Goal: Task Accomplishment & Management: Manage account settings

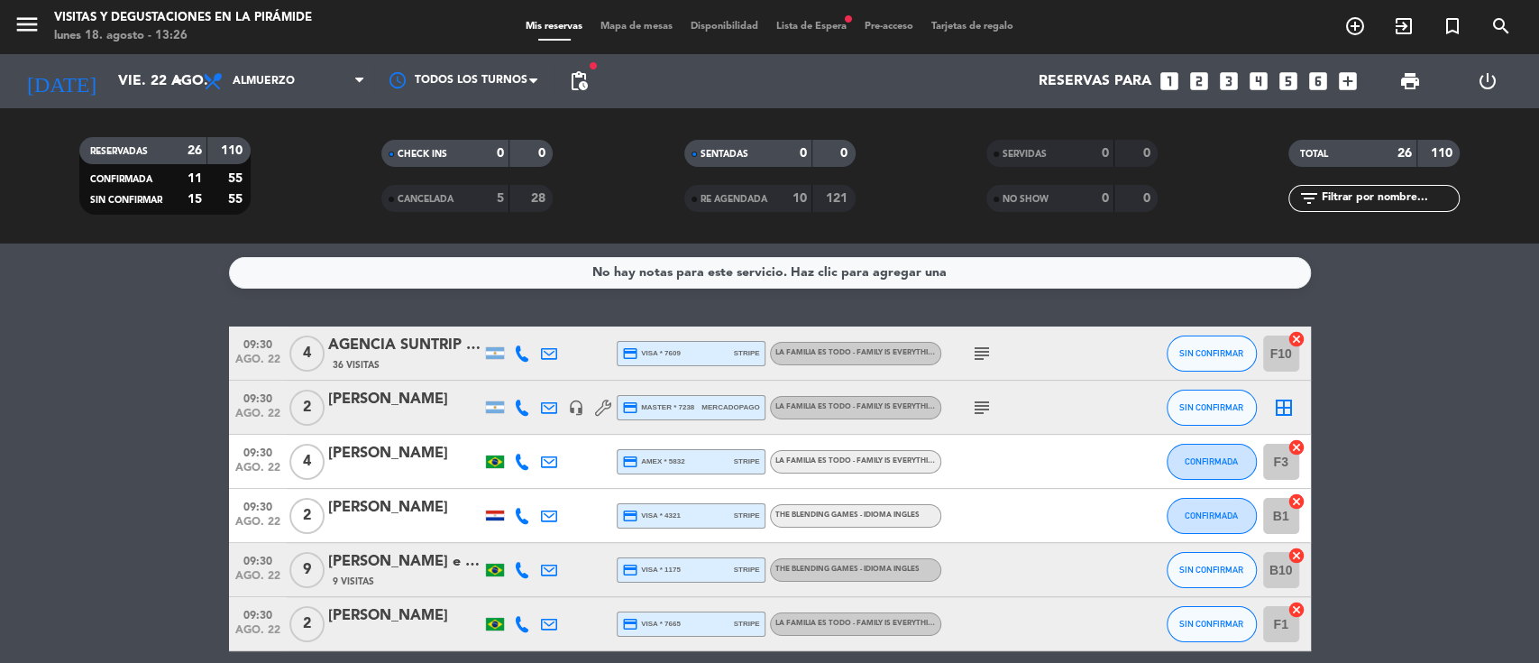
click at [1292, 407] on icon "border_all" at bounding box center [1284, 408] width 22 height 22
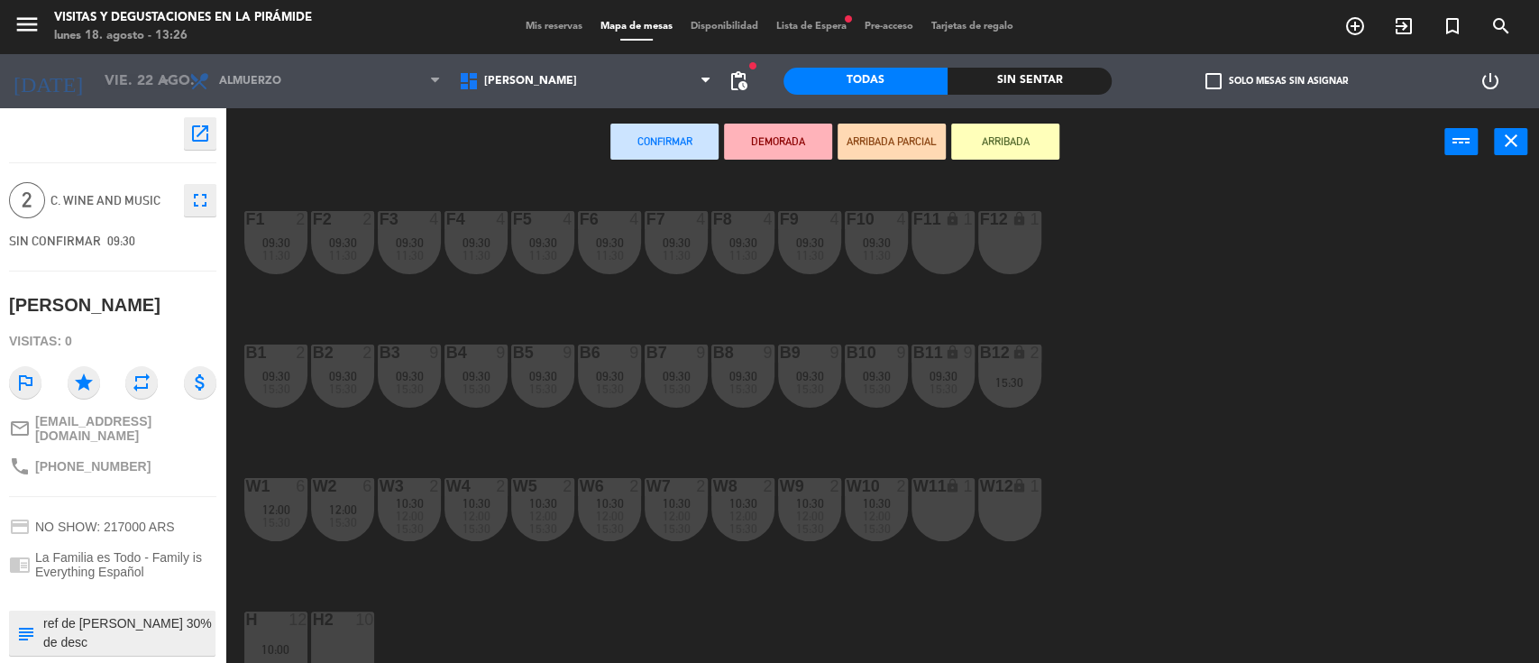
click at [939, 244] on div "F11 lock 1" at bounding box center [943, 242] width 63 height 63
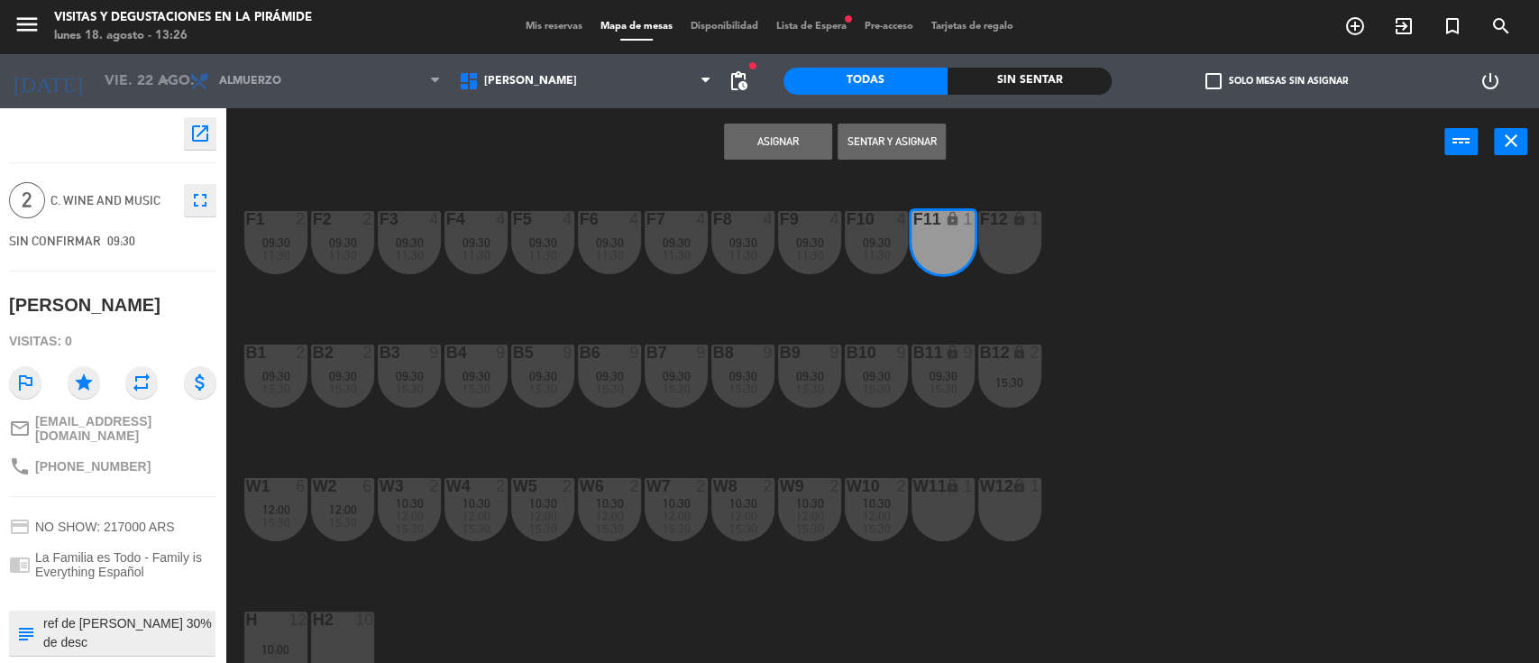
click at [1050, 238] on div "F1 2 09:30 11:30 F2 2 09:30 11:30 F3 4 09:30 11:30 F4 4 09:30 11:30 F5 4 09:30 …" at bounding box center [890, 422] width 1298 height 487
drag, startPoint x: 1006, startPoint y: 243, endPoint x: 994, endPoint y: 232, distance: 17.2
click at [1004, 243] on div "F12 lock 1" at bounding box center [1009, 242] width 63 height 63
click at [757, 143] on button "Asignar" at bounding box center [778, 142] width 108 height 36
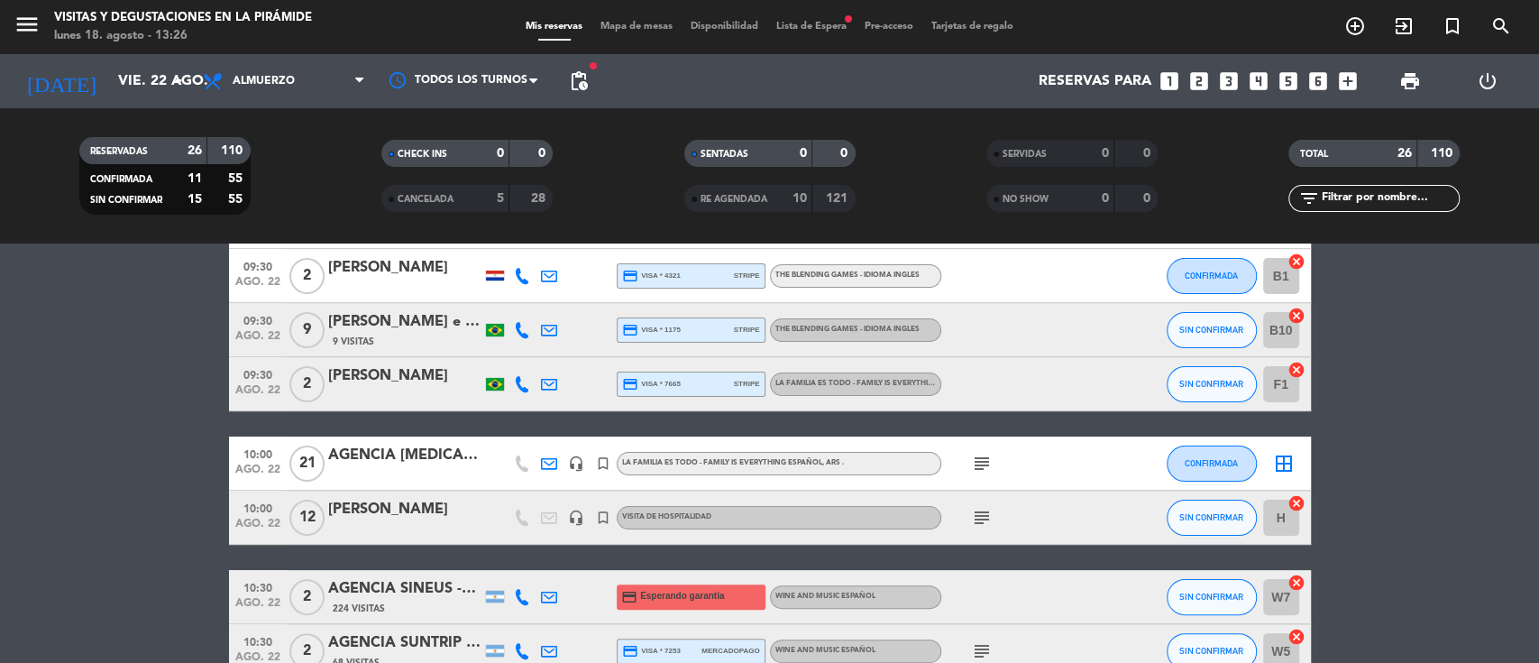
scroll to position [361, 0]
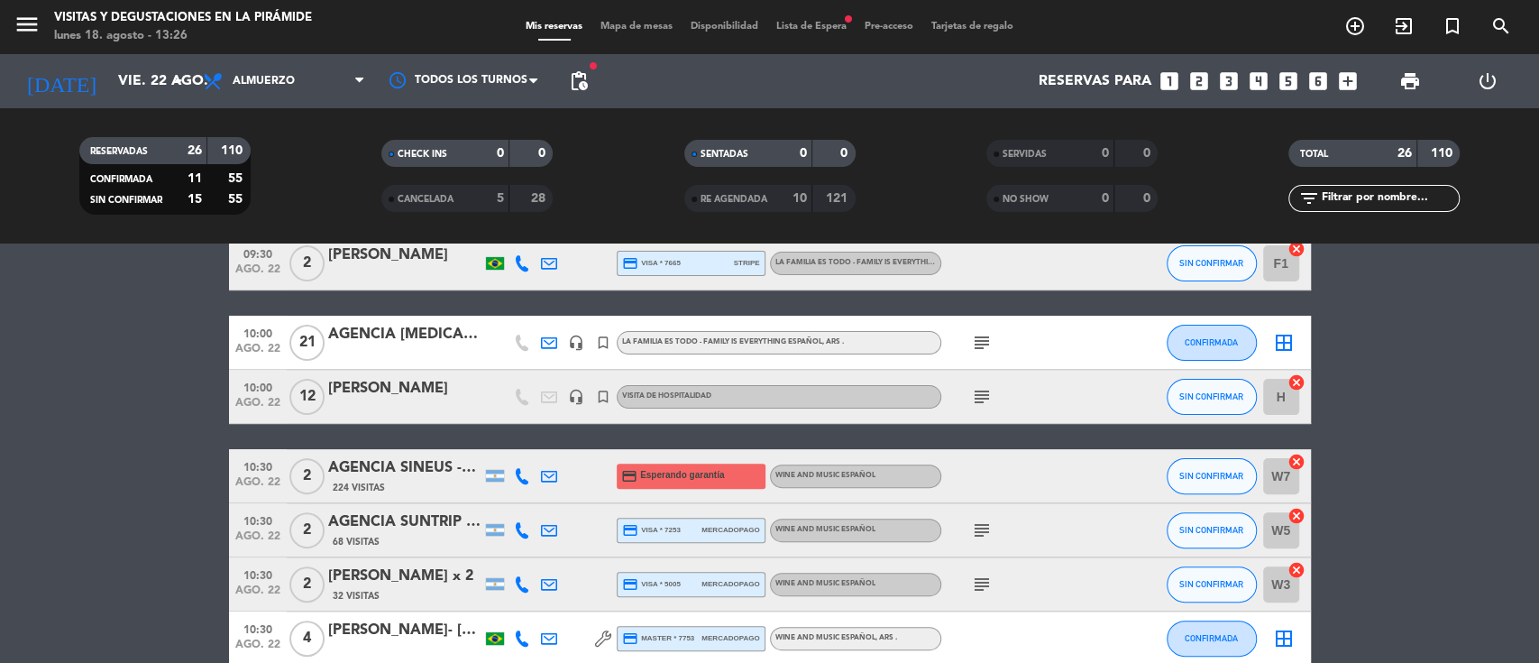
click at [985, 395] on icon "subject" at bounding box center [982, 397] width 22 height 22
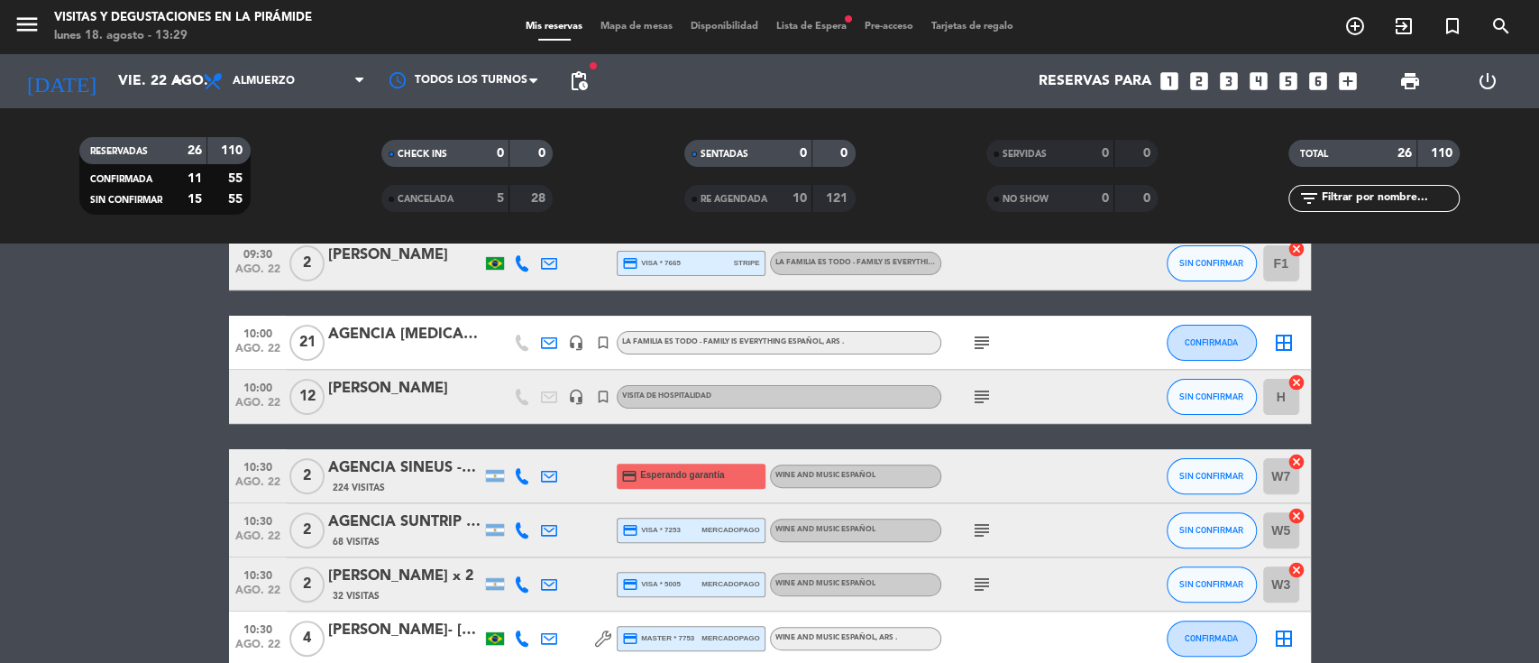
click at [360, 403] on div at bounding box center [404, 408] width 153 height 14
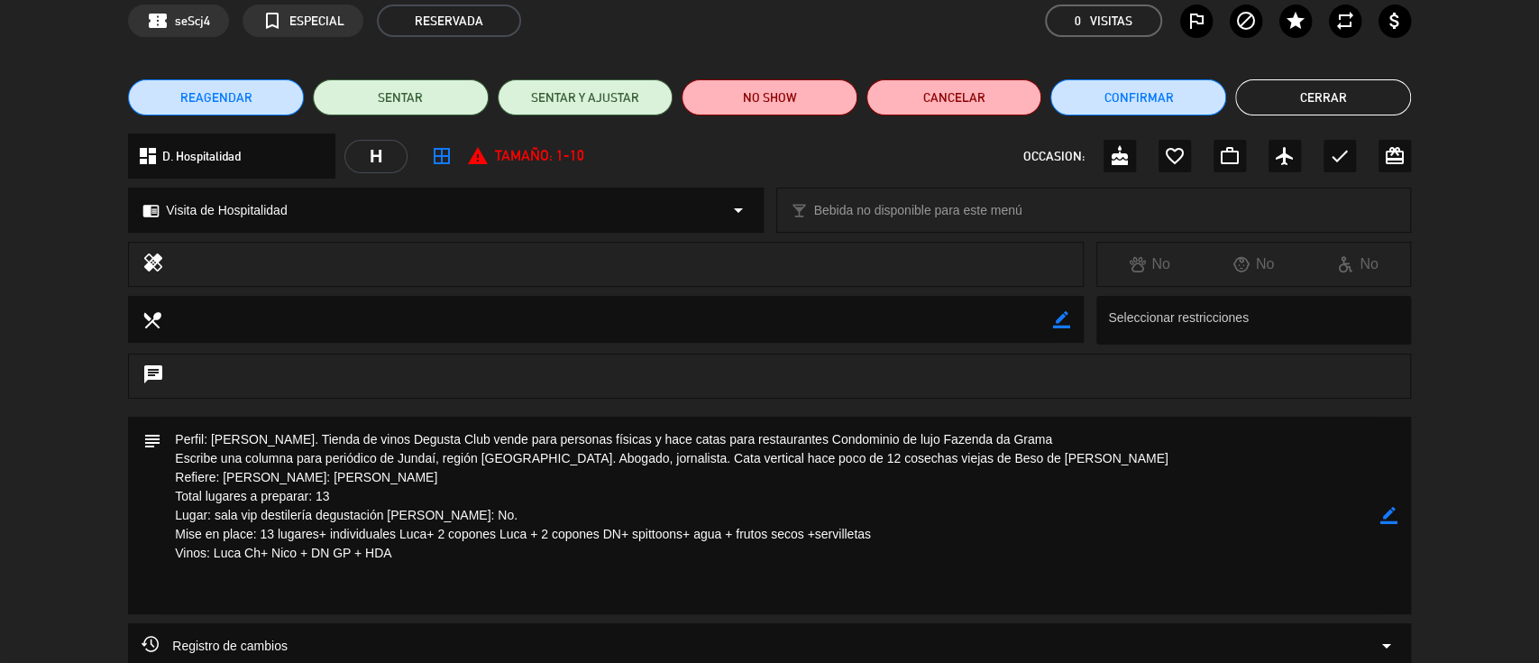
scroll to position [120, 0]
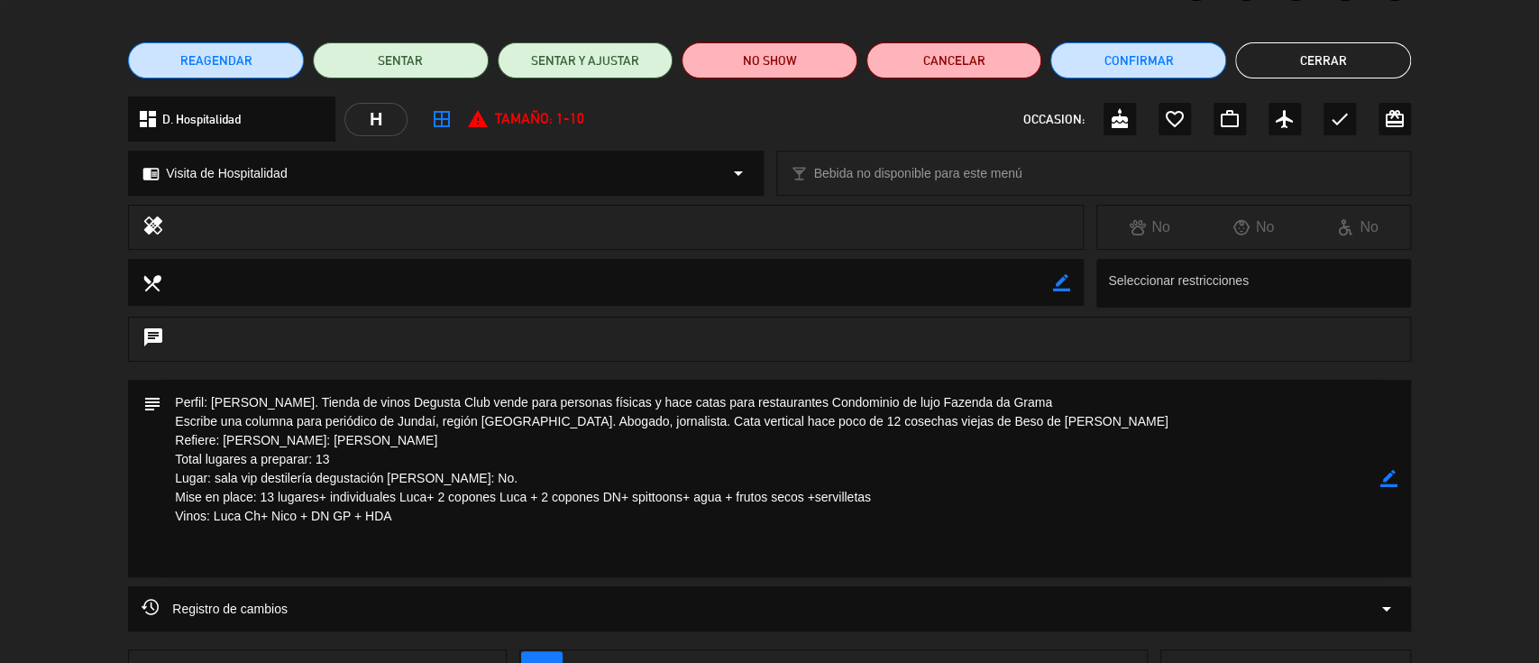
click at [1290, 60] on button "Cerrar" at bounding box center [1323, 60] width 176 height 36
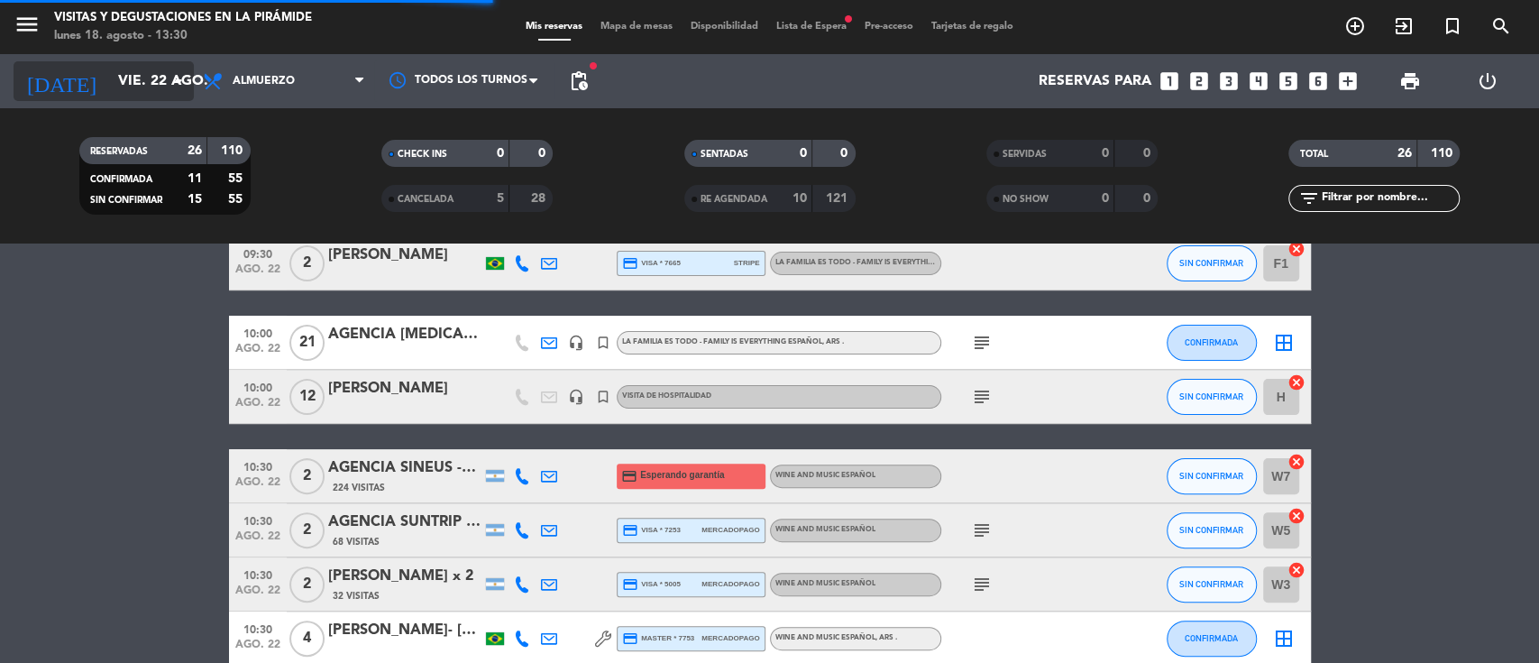
click at [109, 80] on input "vie. 22 ago." at bounding box center [204, 81] width 190 height 35
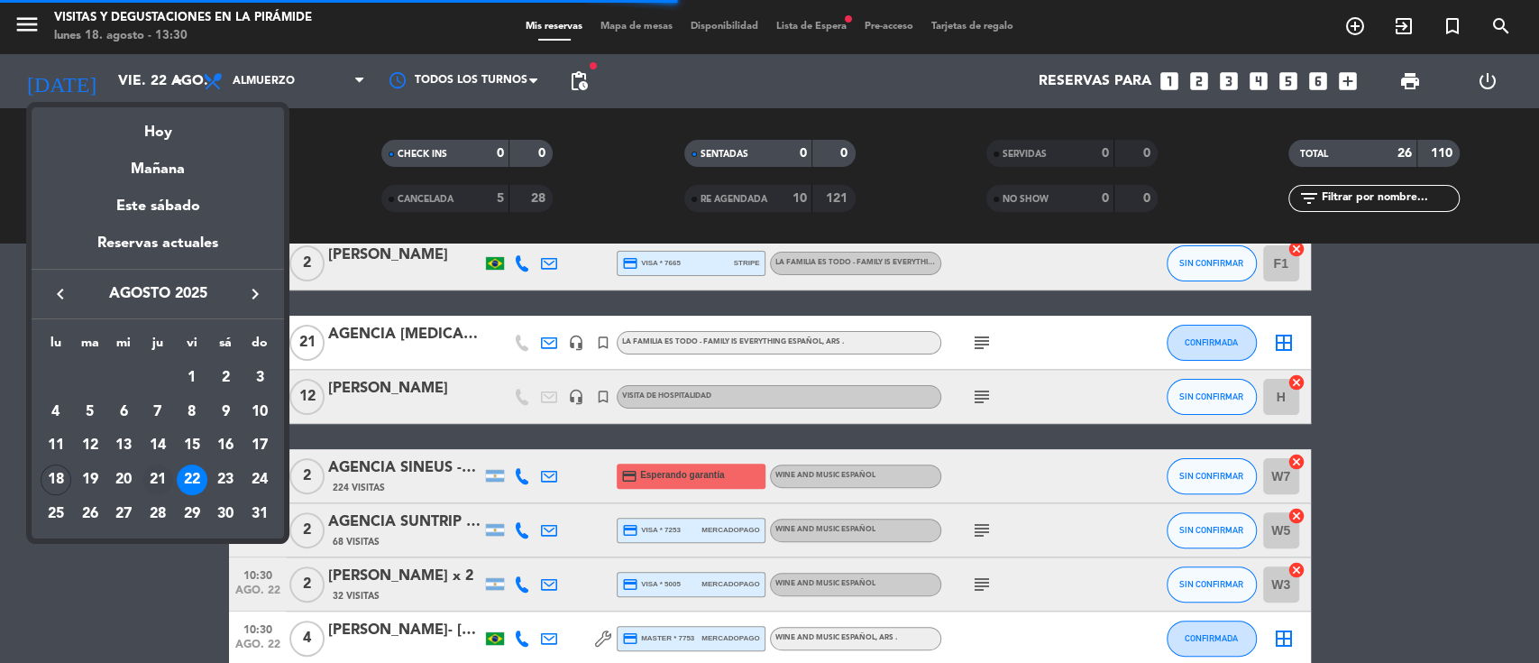
click at [158, 484] on div "21" at bounding box center [157, 479] width 31 height 31
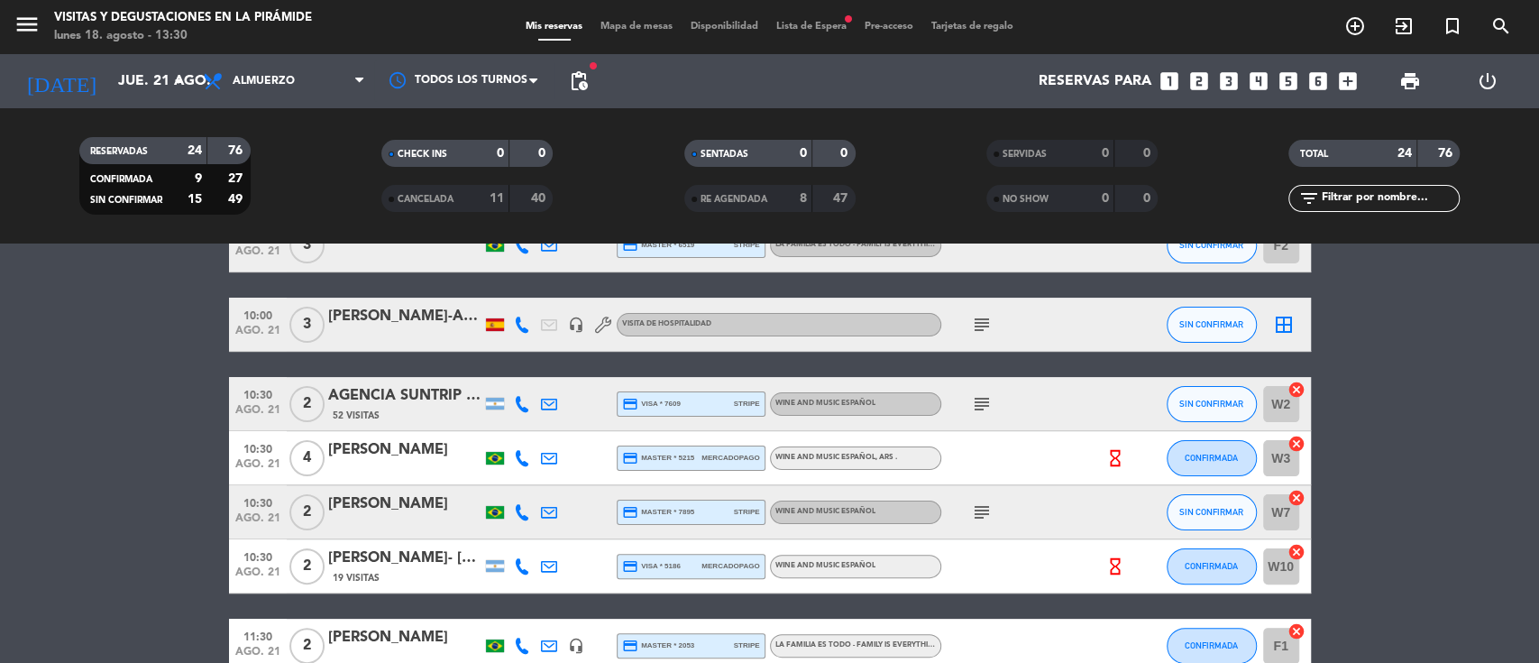
scroll to position [240, 0]
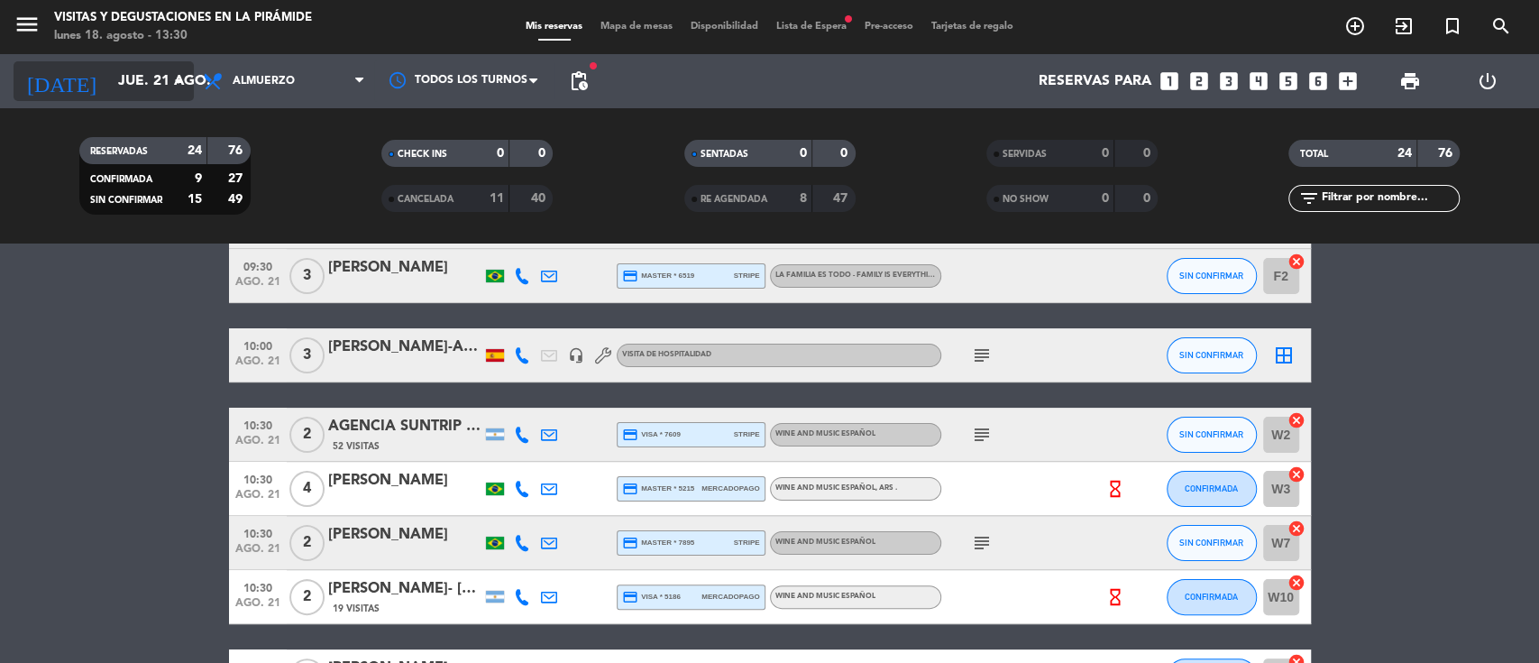
click at [115, 82] on input "jue. 21 ago." at bounding box center [204, 81] width 190 height 35
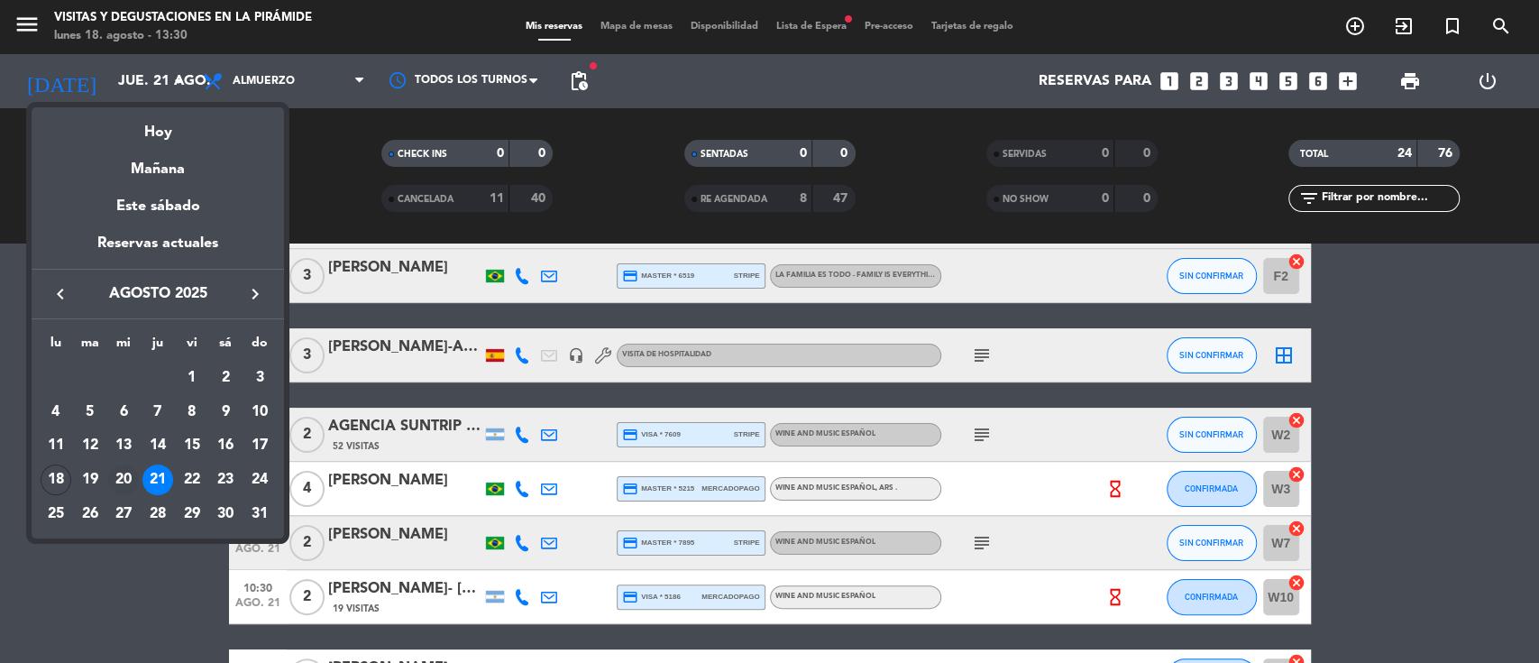
click at [124, 480] on div "20" at bounding box center [123, 479] width 31 height 31
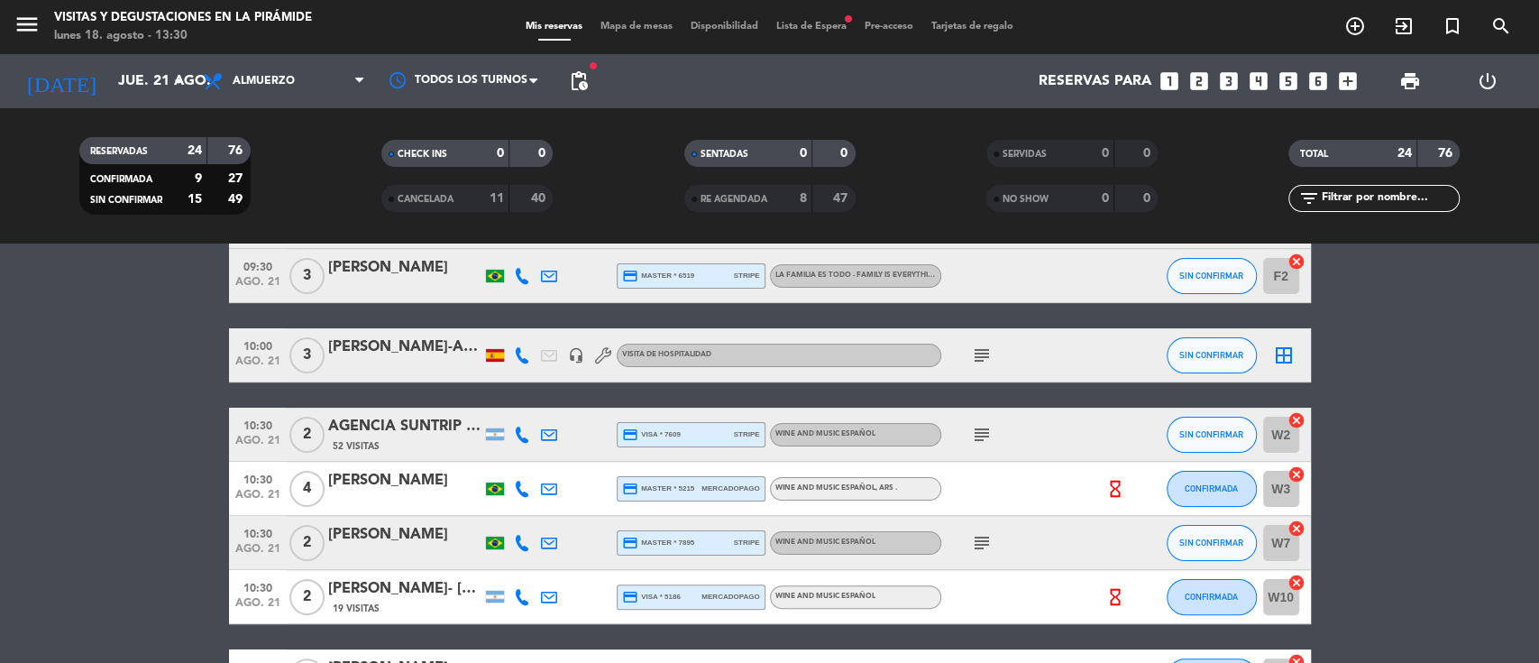
type input "mié. 20 ago."
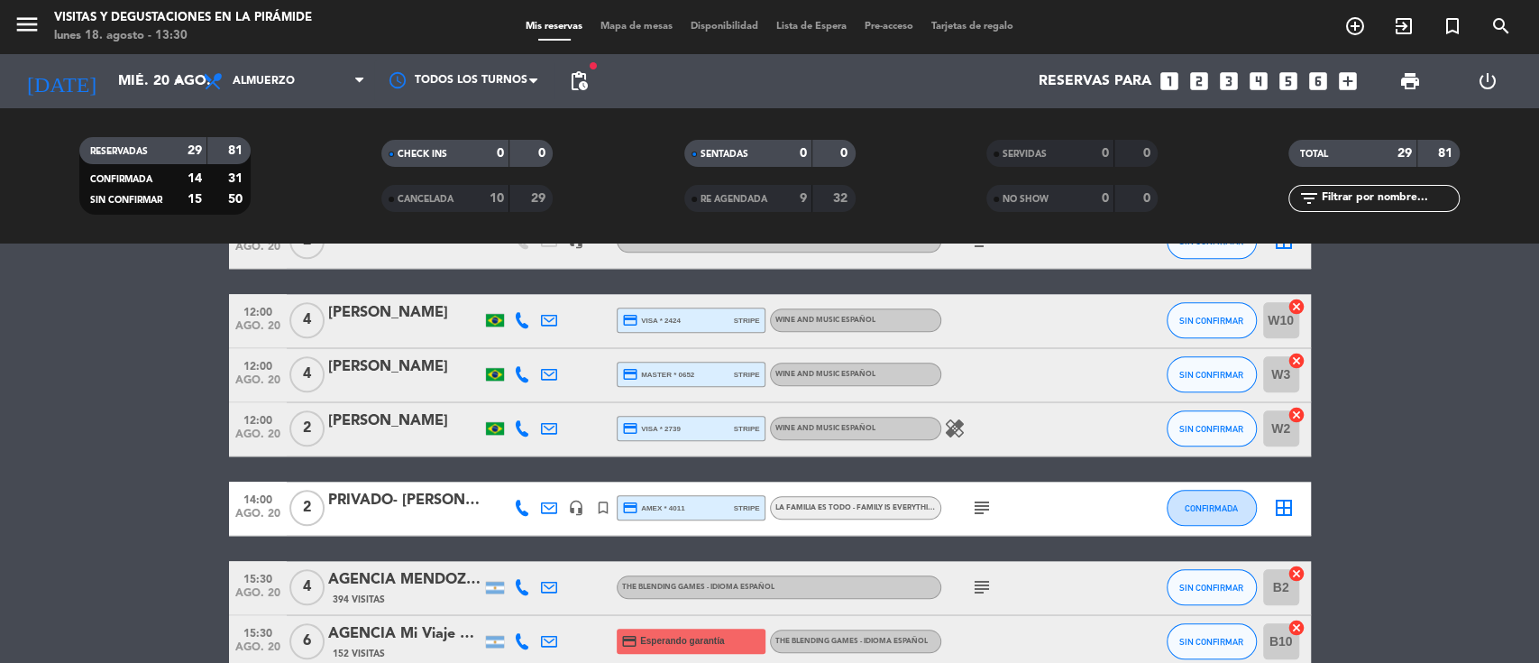
scroll to position [1271, 0]
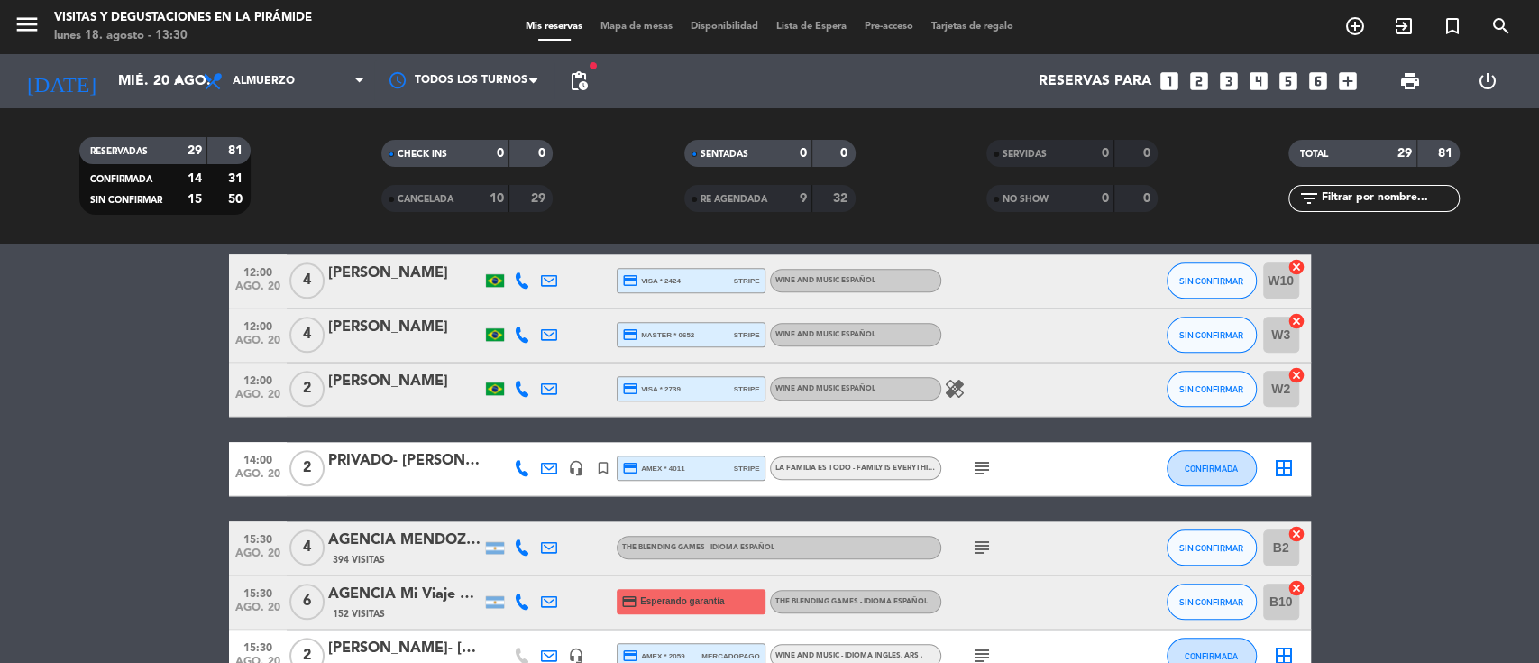
click at [380, 464] on div "PRIVADO- [PERSON_NAME]" at bounding box center [404, 460] width 153 height 23
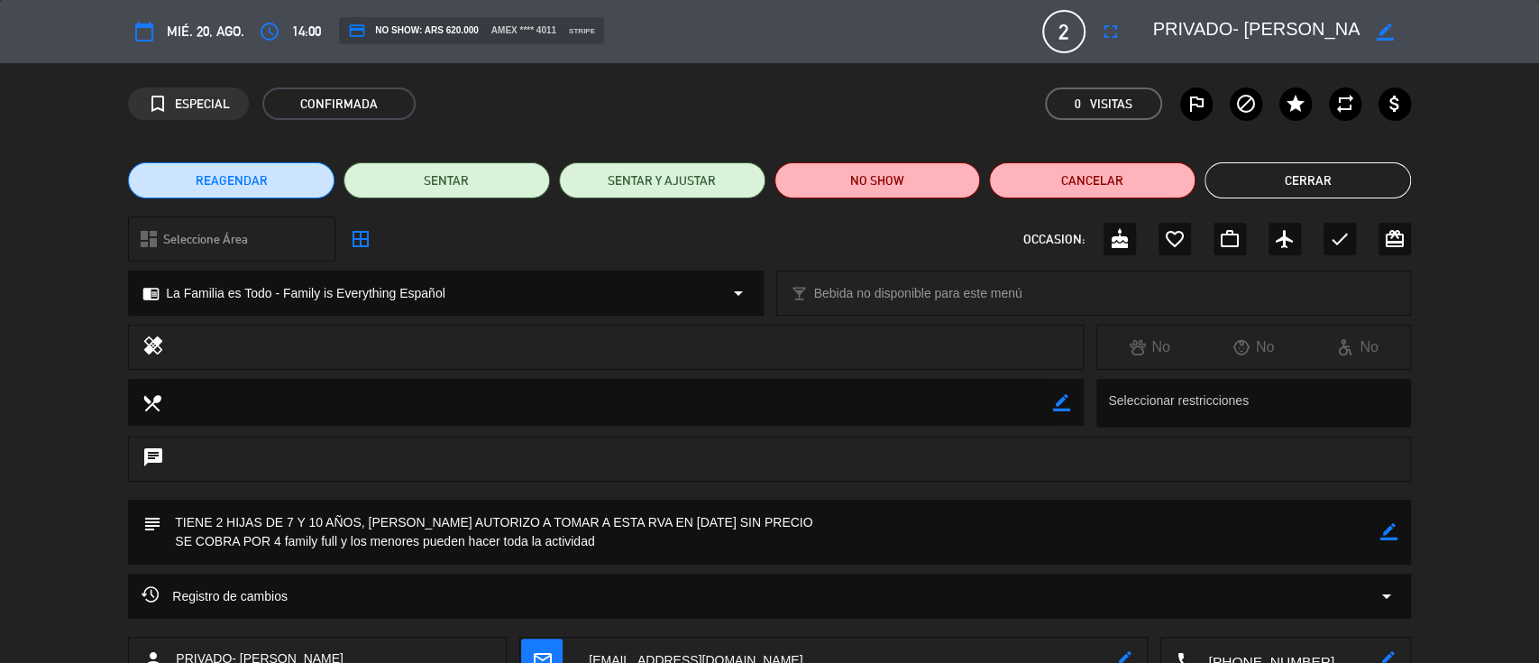
click at [1308, 175] on button "Cerrar" at bounding box center [1308, 180] width 206 height 36
